Goal: Find specific page/section: Find specific page/section

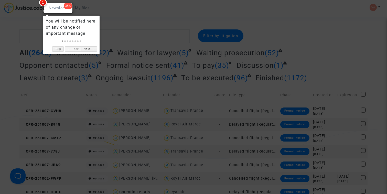
click at [57, 50] on link "Skip" at bounding box center [58, 48] width 12 height 5
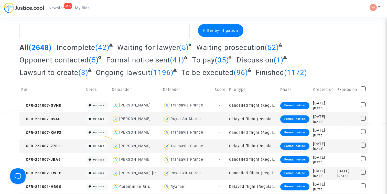
scroll to position [6, 0]
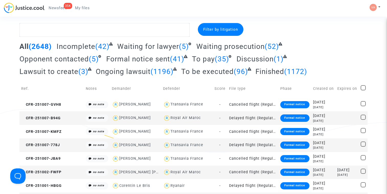
click at [212, 34] on div "Filter by litigation" at bounding box center [221, 29] width 46 height 13
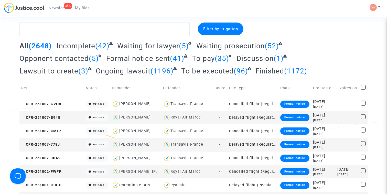
scroll to position [0, 0]
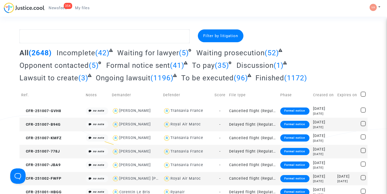
click at [284, 75] on span "(1172)" at bounding box center [295, 78] width 23 height 8
click at [255, 75] on span "Finished" at bounding box center [269, 78] width 29 height 8
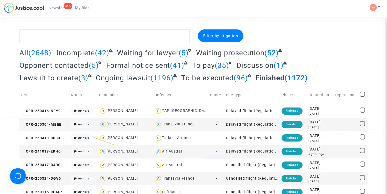
drag, startPoint x: 210, startPoint y: 34, endPoint x: 168, endPoint y: 38, distance: 42.2
click at [168, 38] on div "Filter by litigation" at bounding box center [194, 36] width 356 height 14
